Goal: Task Accomplishment & Management: Manage account settings

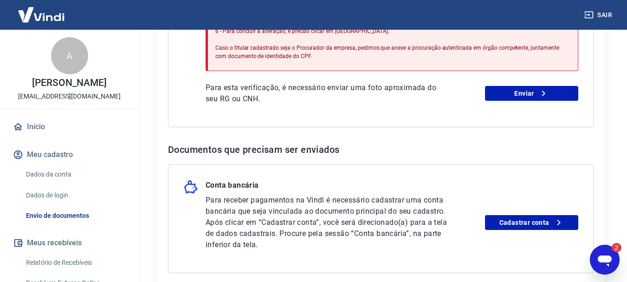
scroll to position [323, 0]
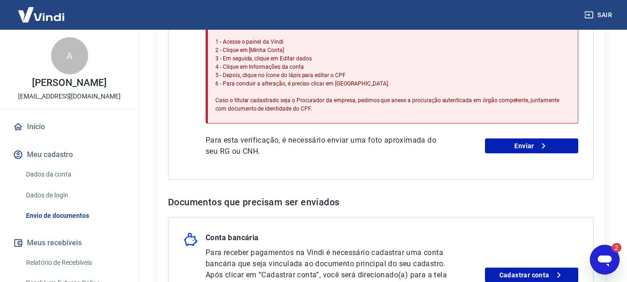
click at [599, 260] on icon "Abrir janela de mensagens, 2 mensagens não lidas" at bounding box center [605, 260] width 14 height 11
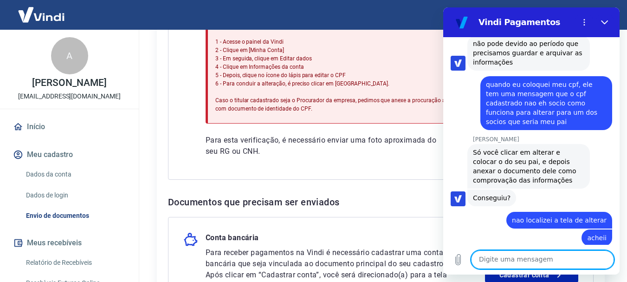
scroll to position [1260, 0]
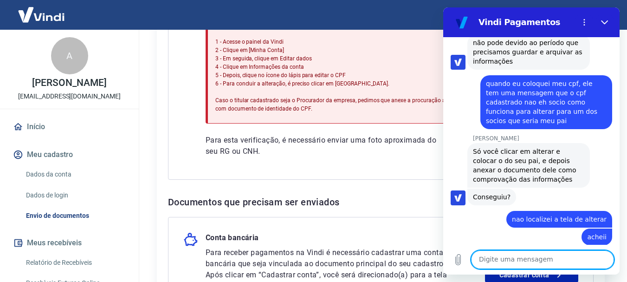
click at [414, 189] on div "Documentos que precisam ser reenviados Foto do RG ou CNH [PERSON_NAME] Motivo d…" at bounding box center [380, 119] width 425 height 411
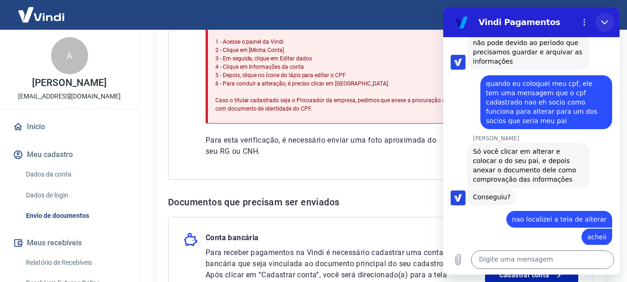
drag, startPoint x: 606, startPoint y: 22, endPoint x: 1048, endPoint y: 29, distance: 442.2
click at [606, 22] on icon "Fechar" at bounding box center [604, 22] width 7 height 4
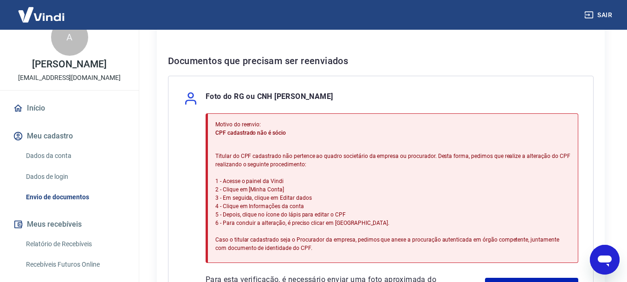
scroll to position [15, 0]
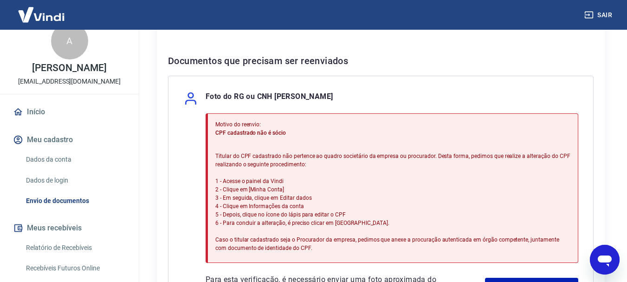
click at [40, 18] on img at bounding box center [41, 14] width 60 height 28
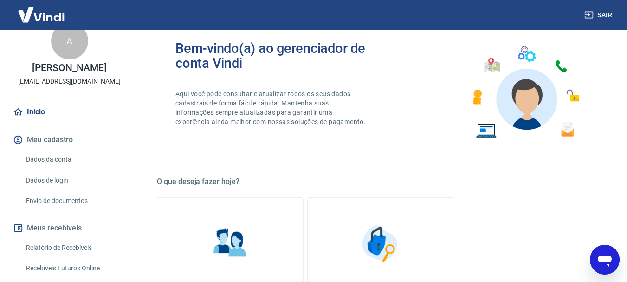
scroll to position [323, 0]
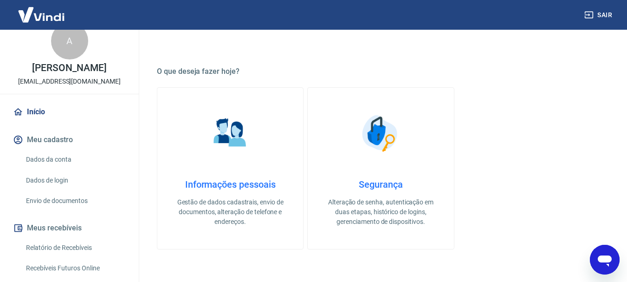
click at [251, 133] on img at bounding box center [230, 133] width 46 height 46
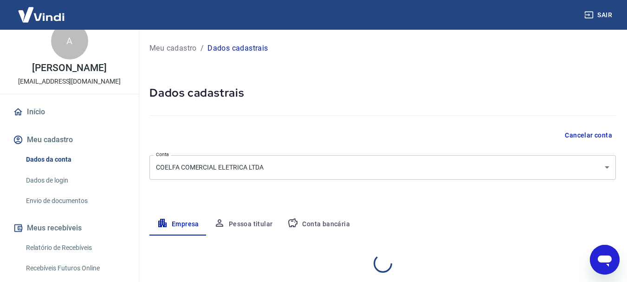
select select "RS"
select select "business"
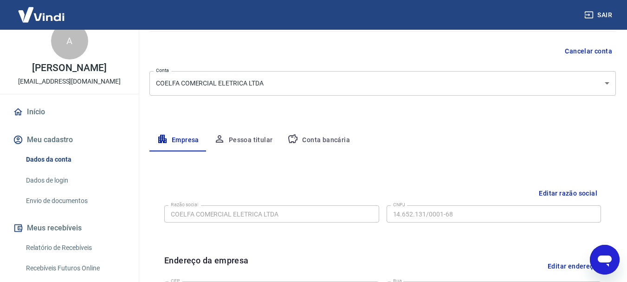
scroll to position [93, 0]
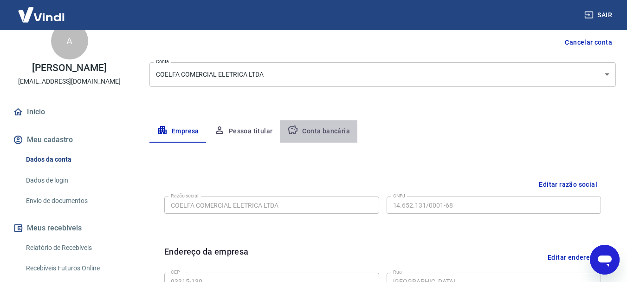
click at [331, 133] on button "Conta bancária" at bounding box center [318, 131] width 77 height 22
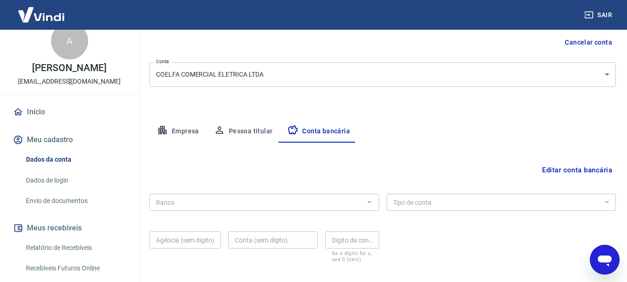
click at [243, 127] on button "Pessoa titular" at bounding box center [243, 131] width 74 height 22
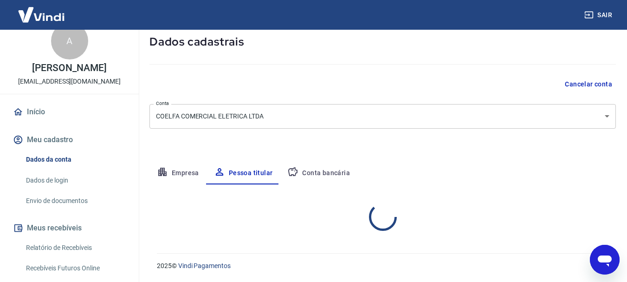
scroll to position [90, 0]
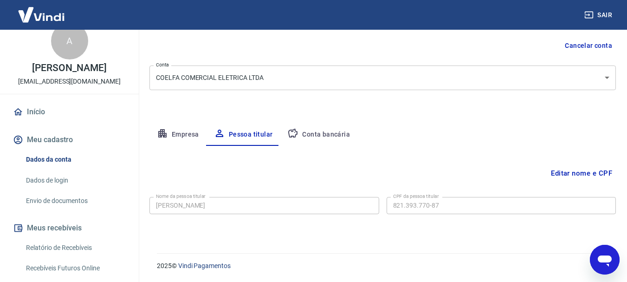
click at [267, 224] on form "Nome da pessoa titular [PERSON_NAME] Nome da pessoa titular CPF da pessoa titul…" at bounding box center [382, 212] width 466 height 38
click at [169, 134] on button "Empresa" at bounding box center [177, 134] width 57 height 22
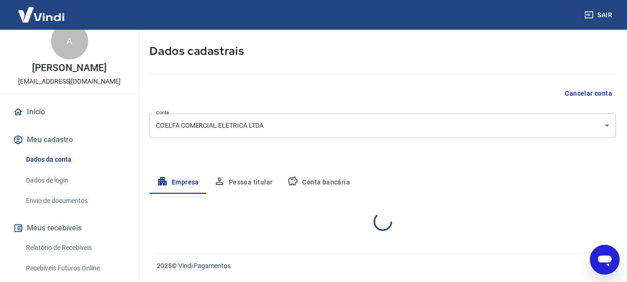
select select "RS"
select select "business"
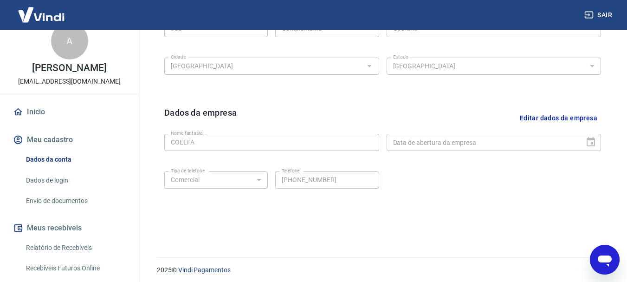
scroll to position [387, 0]
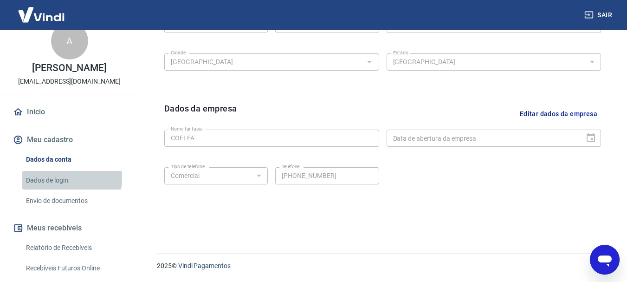
click at [52, 177] on link "Dados de login" at bounding box center [74, 180] width 105 height 19
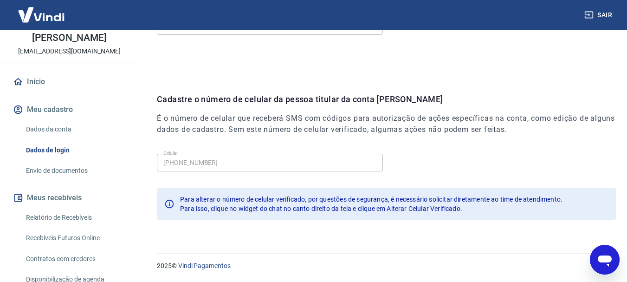
scroll to position [61, 0]
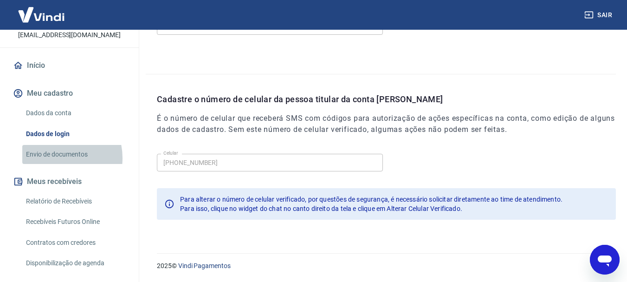
click at [55, 158] on link "Envio de documentos" at bounding box center [74, 154] width 105 height 19
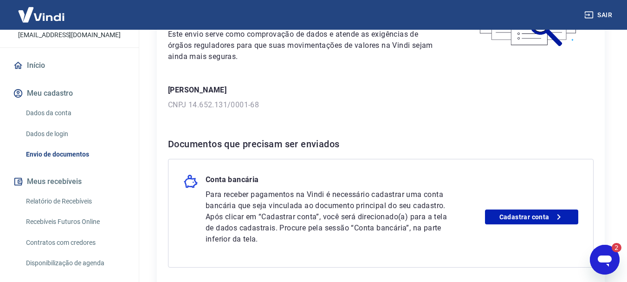
scroll to position [90, 0]
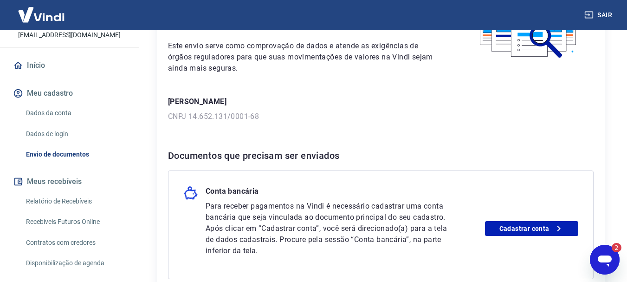
click at [63, 108] on link "Dados da conta" at bounding box center [74, 112] width 105 height 19
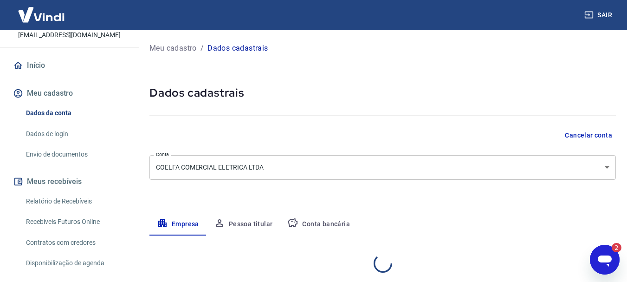
select select "RS"
select select "business"
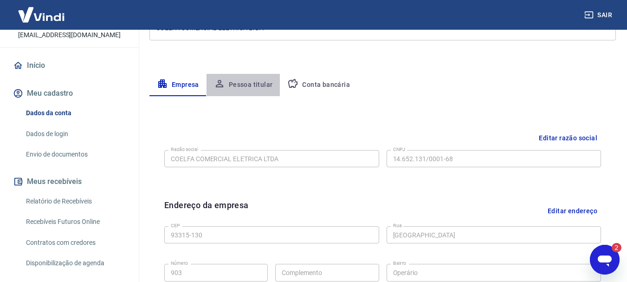
click at [253, 88] on button "Pessoa titular" at bounding box center [243, 85] width 74 height 22
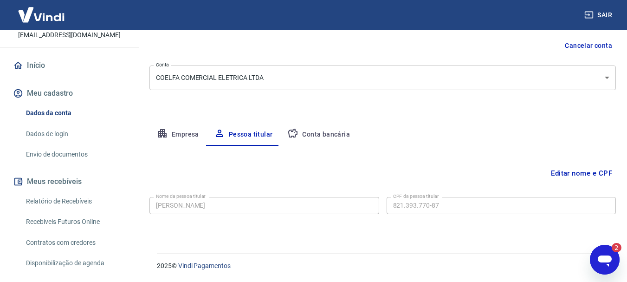
click at [81, 157] on link "Envio de documentos" at bounding box center [74, 154] width 105 height 19
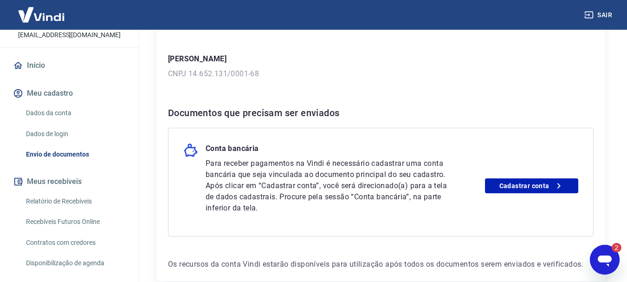
scroll to position [139, 0]
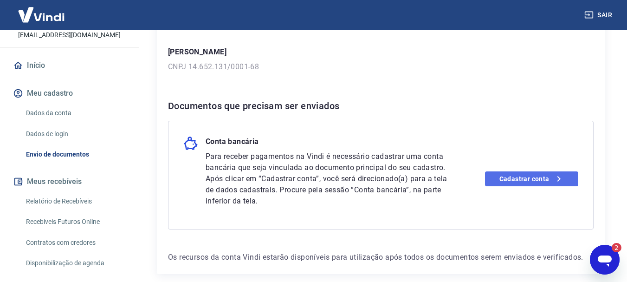
click at [548, 180] on link "Cadastrar conta" at bounding box center [531, 178] width 93 height 15
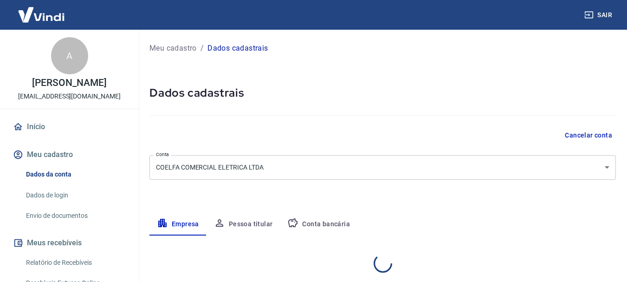
select select "RS"
select select "business"
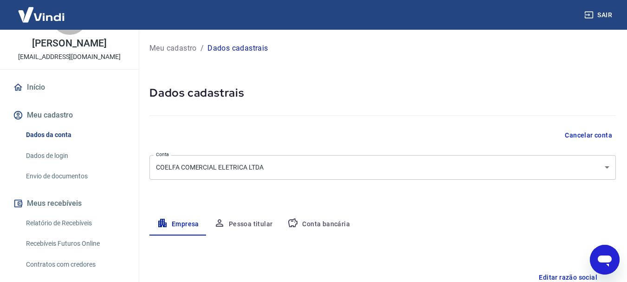
scroll to position [15, 0]
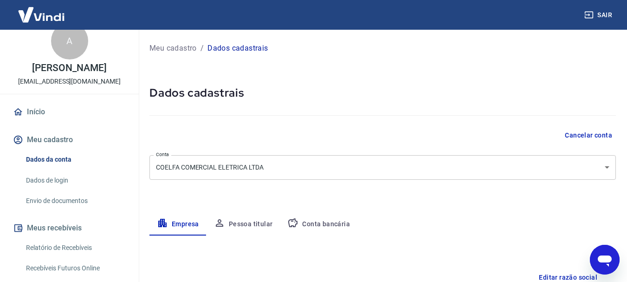
click at [44, 112] on link "Início" at bounding box center [69, 112] width 116 height 20
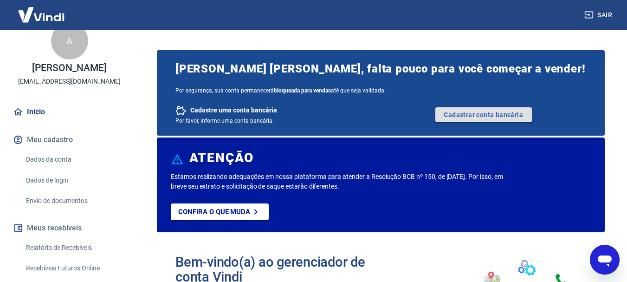
click at [478, 116] on link "Cadastrar conta bancária" at bounding box center [483, 114] width 96 height 15
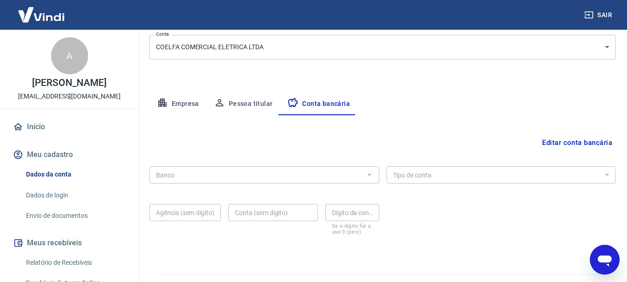
scroll to position [139, 0]
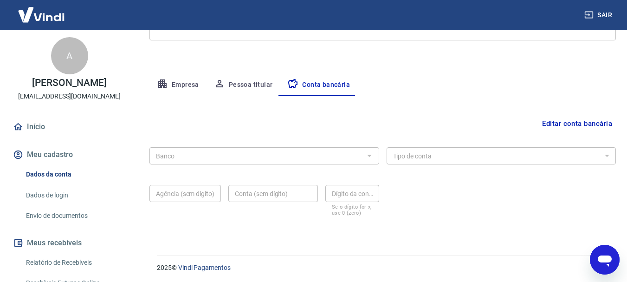
click at [551, 124] on button "Editar conta bancária" at bounding box center [576, 124] width 77 height 18
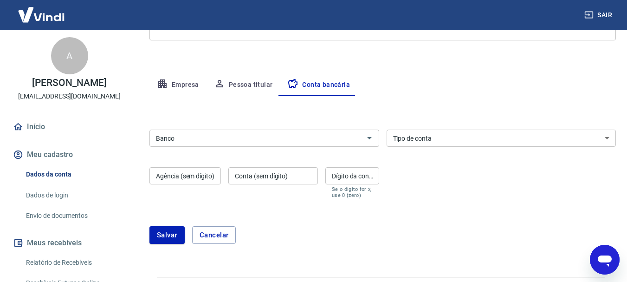
click at [231, 132] on input "Banco" at bounding box center [256, 138] width 209 height 12
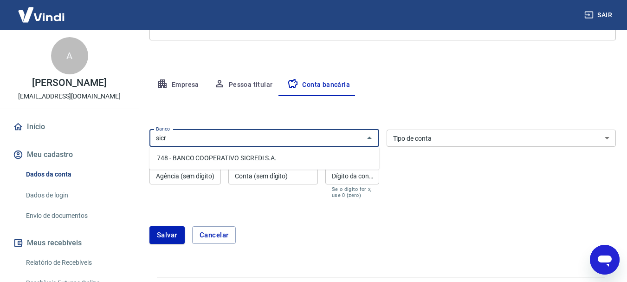
click at [239, 158] on li "748 - BANCO COOPERATIVO SICREDI S.A." at bounding box center [264, 157] width 230 height 15
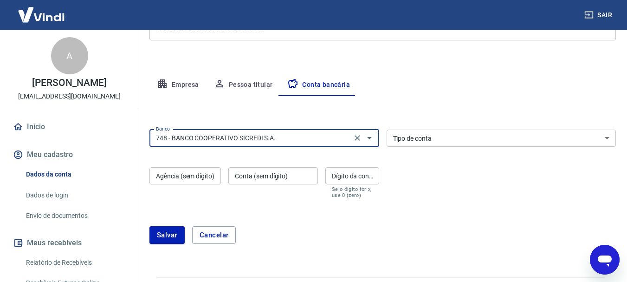
type input "748 - BANCO COOPERATIVO SICREDI S.A."
click at [438, 144] on div "Banco 748 - BANCO COOPERATIVO SICREDI S.A. Banco Tipo de conta Conta Corrente C…" at bounding box center [382, 163] width 466 height 74
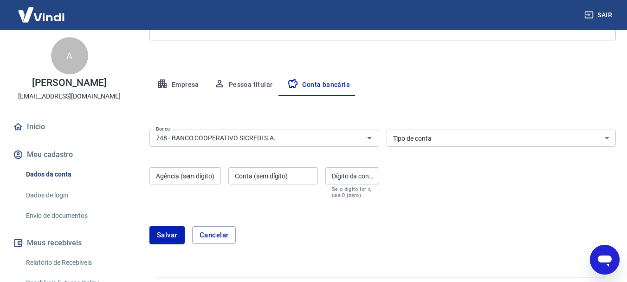
click at [438, 144] on select "Conta Corrente Conta Poupança" at bounding box center [501, 137] width 230 height 17
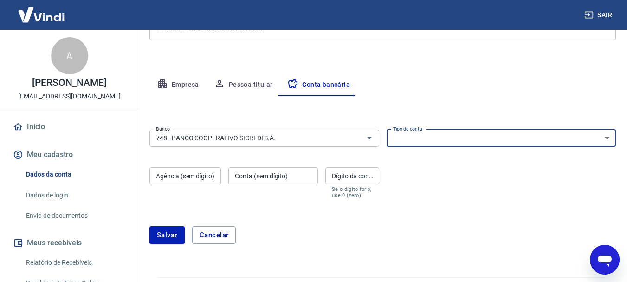
select select "1"
click at [386, 129] on select "Conta Corrente Conta Poupança" at bounding box center [501, 137] width 230 height 17
click at [199, 179] on input "Agência (sem dígito)" at bounding box center [184, 175] width 71 height 17
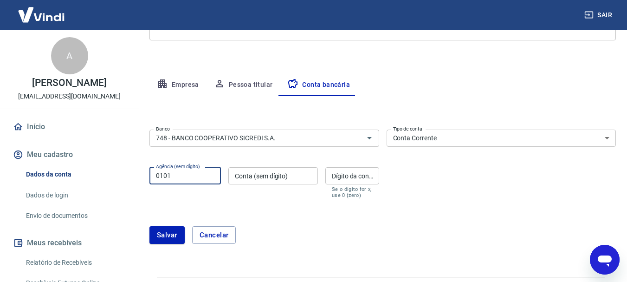
type input "0101"
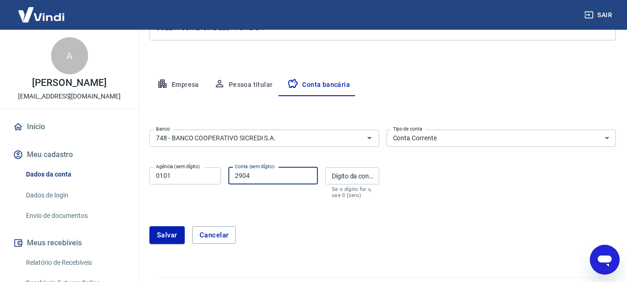
type input "2904"
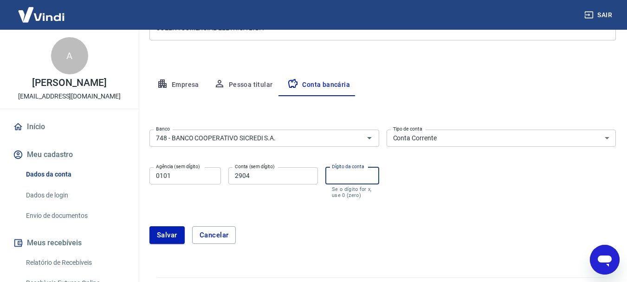
click at [358, 174] on input "Dígito da conta" at bounding box center [352, 175] width 54 height 17
type input "1"
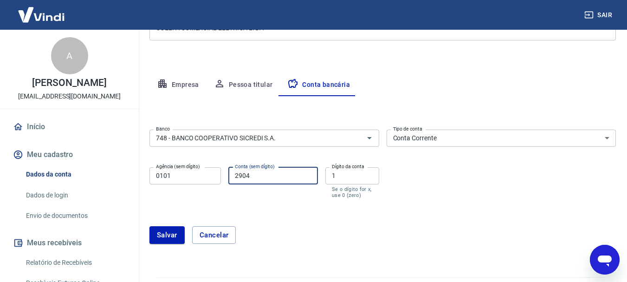
drag, startPoint x: 269, startPoint y: 179, endPoint x: 228, endPoint y: 175, distance: 40.5
click at [228, 175] on input "2904" at bounding box center [273, 175] width 90 height 17
click at [255, 171] on input "53412" at bounding box center [273, 175] width 90 height 17
click at [253, 177] on input "53412" at bounding box center [273, 175] width 90 height 17
type input "53412"
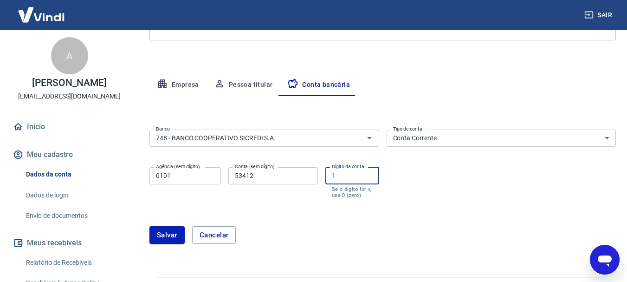
click at [346, 176] on input "1" at bounding box center [352, 175] width 54 height 17
type input "2"
click at [173, 232] on button "Salvar" at bounding box center [166, 235] width 35 height 18
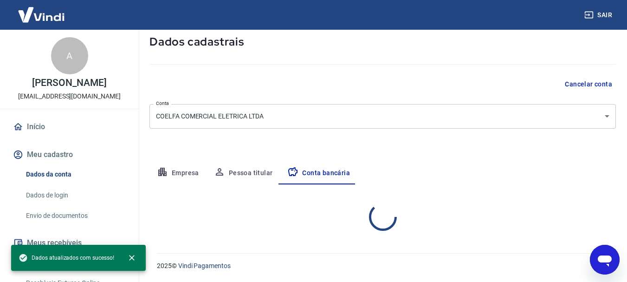
select select "1"
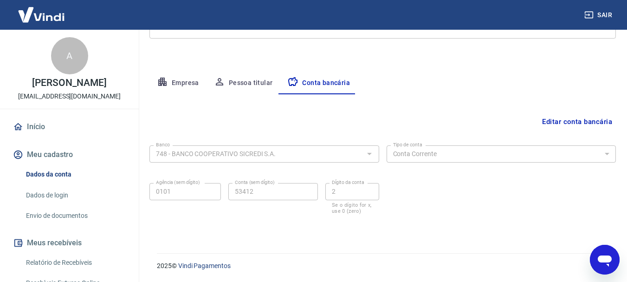
scroll to position [95, 0]
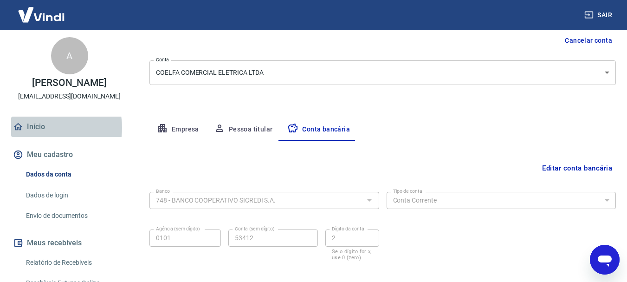
click at [42, 128] on link "Início" at bounding box center [69, 126] width 116 height 20
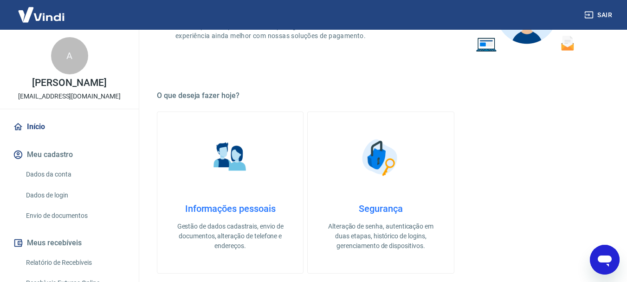
scroll to position [234, 0]
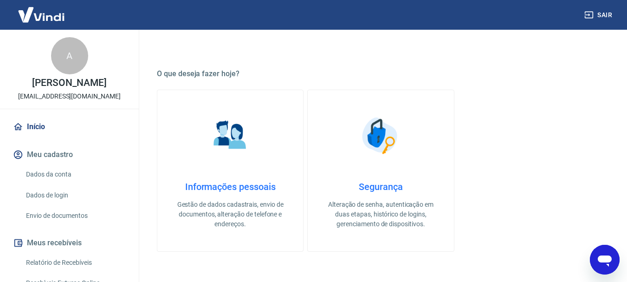
click at [377, 193] on div "Segurança Alteração de senha, autenticação em duas etapas, histórico de logins,…" at bounding box center [380, 205] width 116 height 48
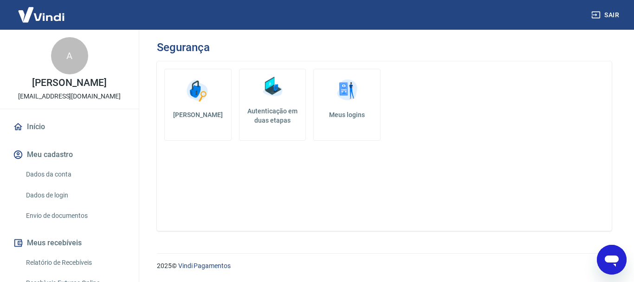
click at [351, 110] on h5 "Meus logins" at bounding box center [346, 114] width 51 height 9
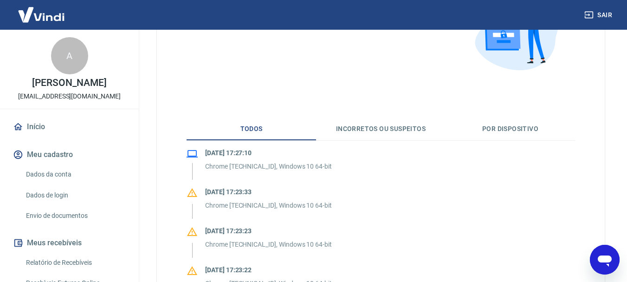
scroll to position [139, 0]
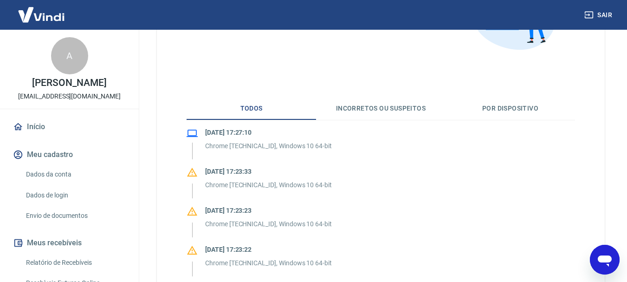
click at [351, 110] on button "Incorretos ou suspeitos" at bounding box center [380, 108] width 129 height 22
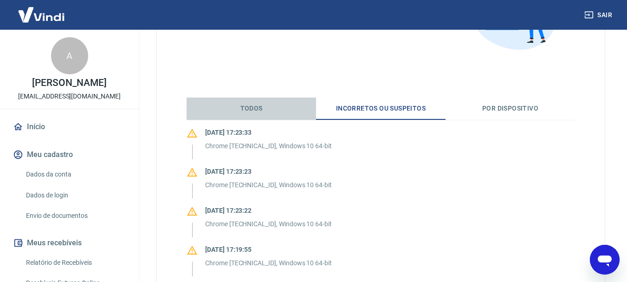
click at [252, 112] on button "Todos" at bounding box center [250, 108] width 129 height 22
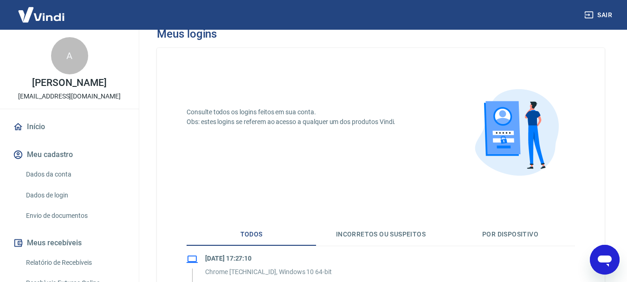
scroll to position [0, 0]
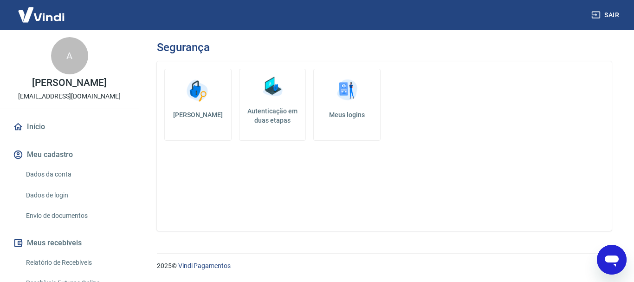
click at [210, 107] on link "Alterar senha" at bounding box center [197, 105] width 67 height 72
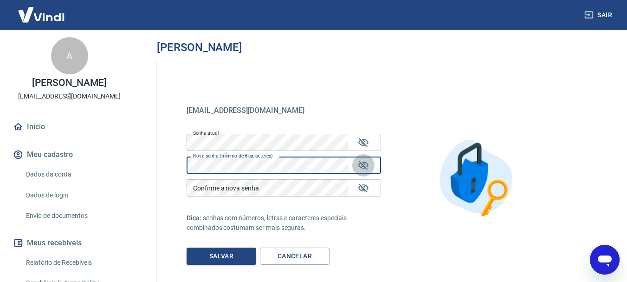
click at [363, 166] on icon "Mostrar/esconder senha" at bounding box center [363, 165] width 10 height 9
click at [231, 259] on button "Salvar" at bounding box center [221, 255] width 70 height 17
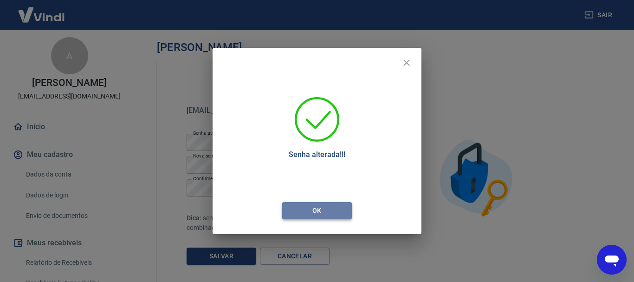
click at [339, 212] on button "Ok" at bounding box center [317, 210] width 70 height 17
